Goal: Find specific page/section: Find specific page/section

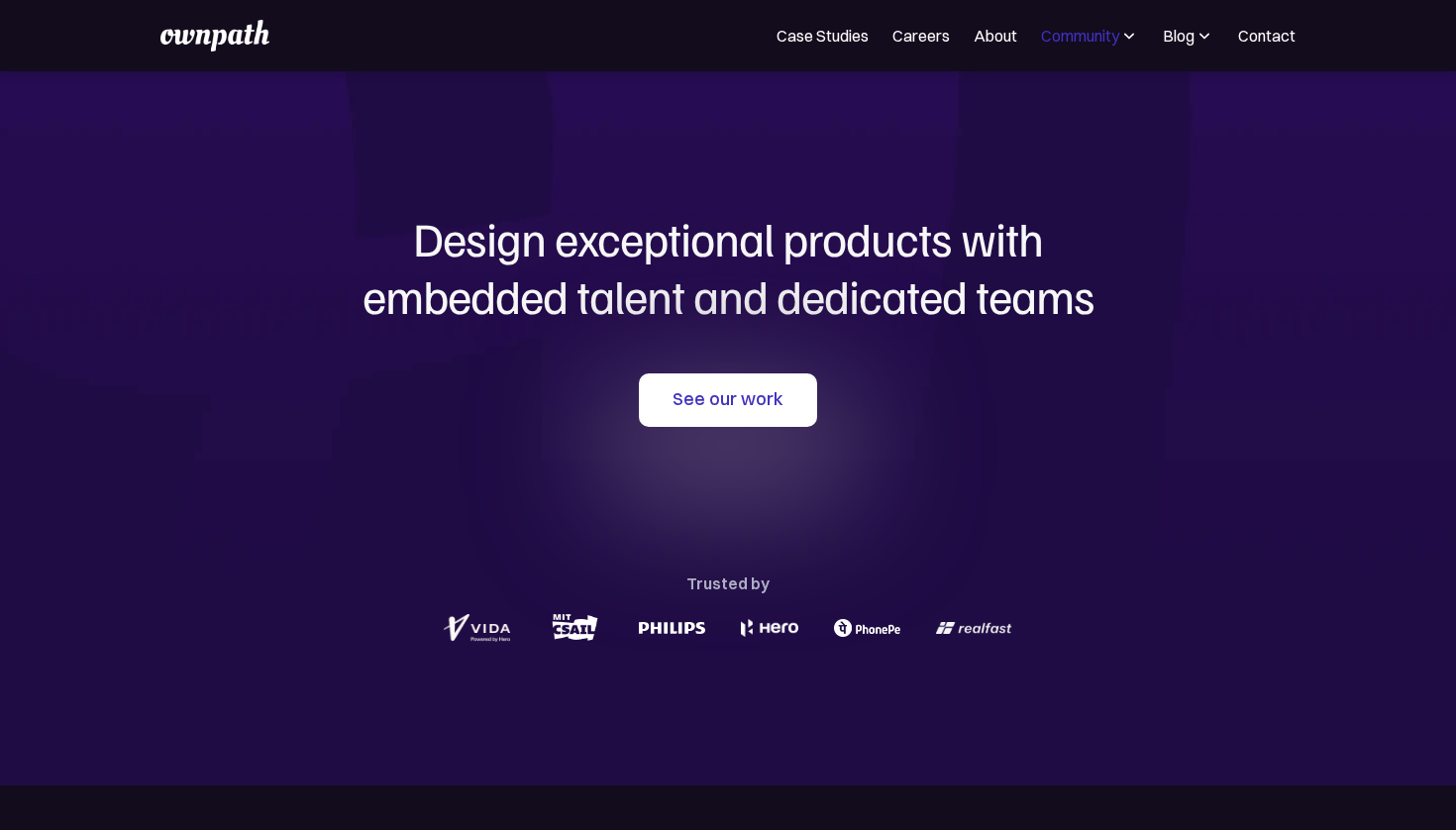
click at [1117, 37] on div "Community" at bounding box center [1080, 36] width 78 height 24
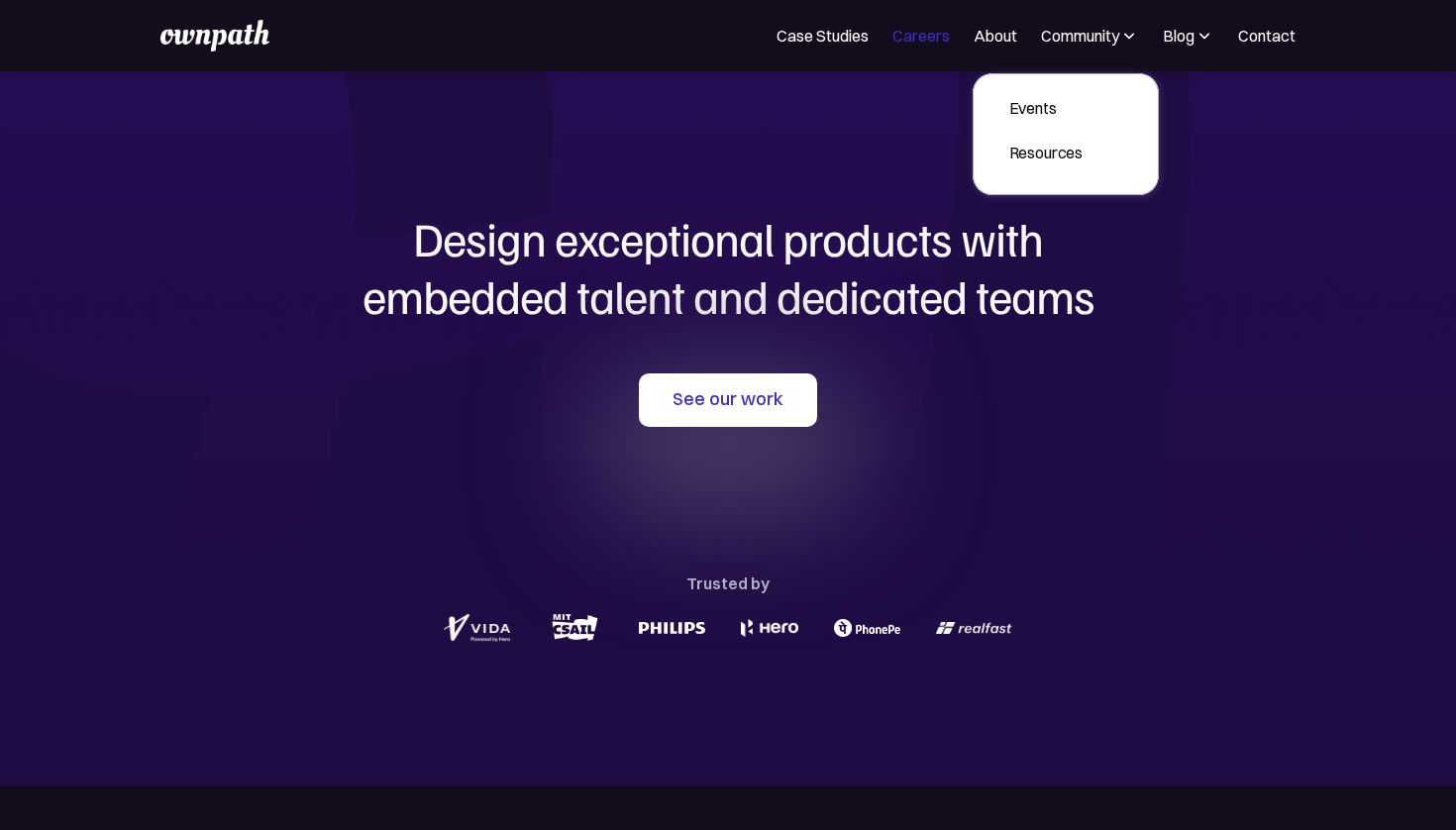
click at [911, 43] on link "Careers" at bounding box center [921, 36] width 57 height 24
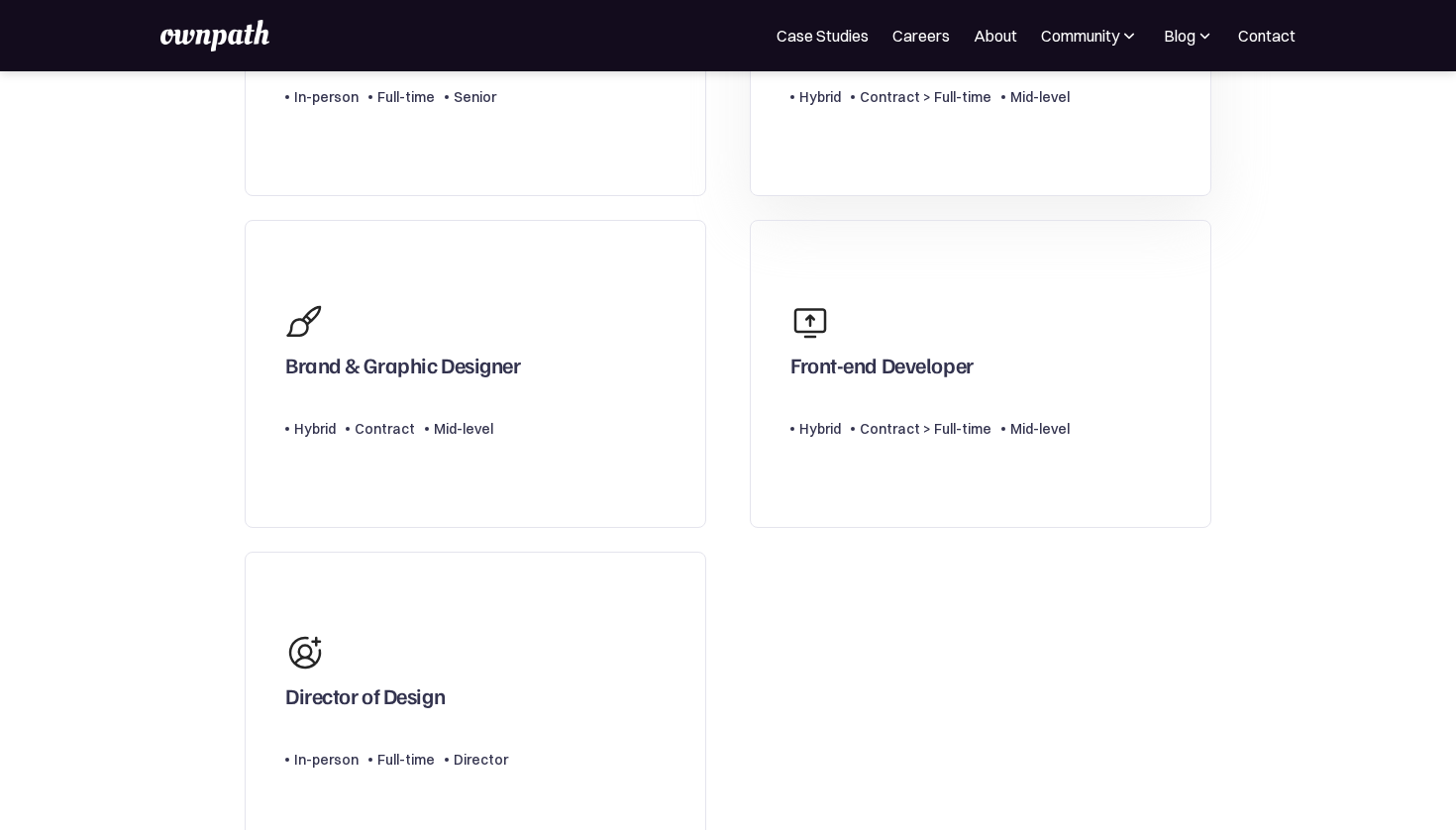
scroll to position [424, 0]
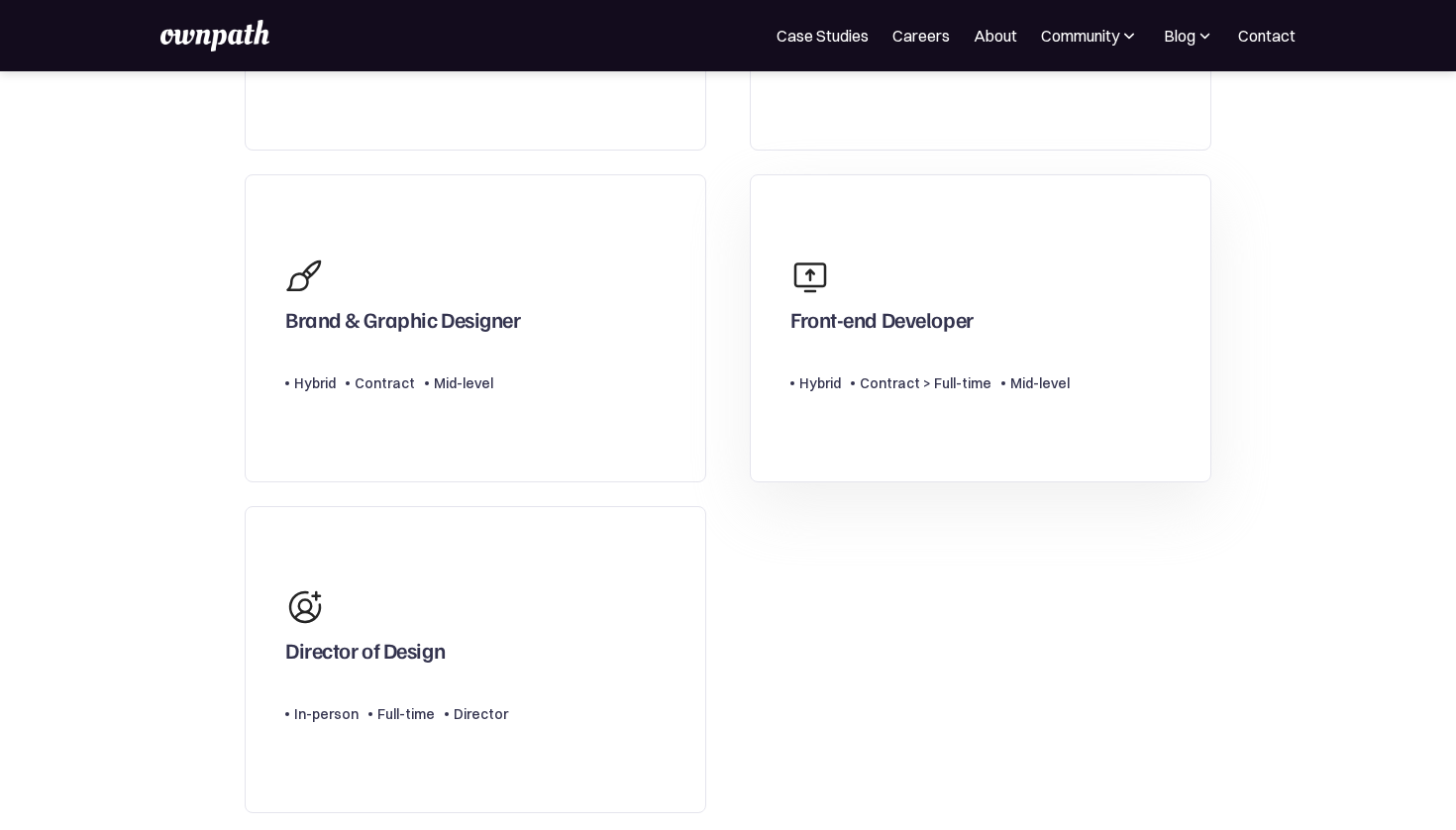
click at [918, 306] on div "Front-end Developer" at bounding box center [882, 324] width 183 height 36
